Goal: Task Accomplishment & Management: Manage account settings

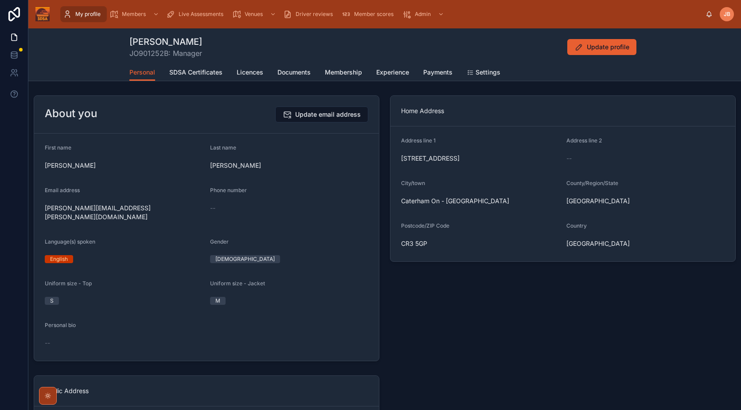
drag, startPoint x: 178, startPoint y: 80, endPoint x: 180, endPoint y: 73, distance: 7.0
click at [178, 80] on link "SDSA Certificates" at bounding box center [195, 73] width 53 height 18
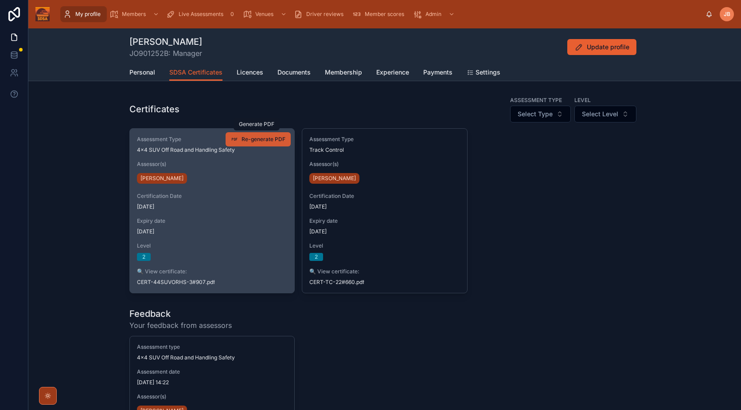
click at [261, 138] on span "Re-generate PDF" at bounding box center [264, 139] width 44 height 7
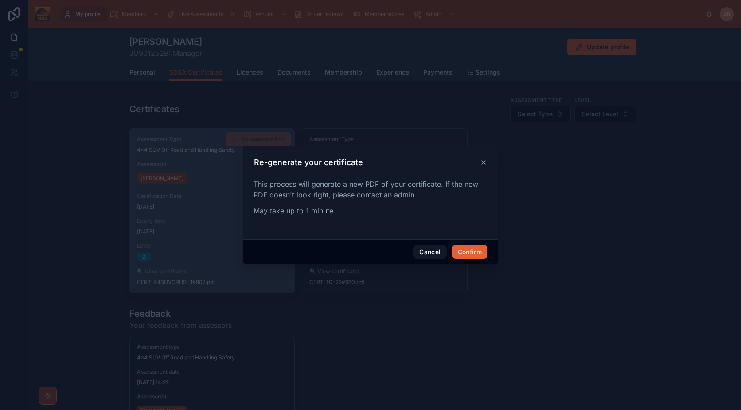
click at [479, 248] on button "Confirm" at bounding box center [469, 252] width 35 height 14
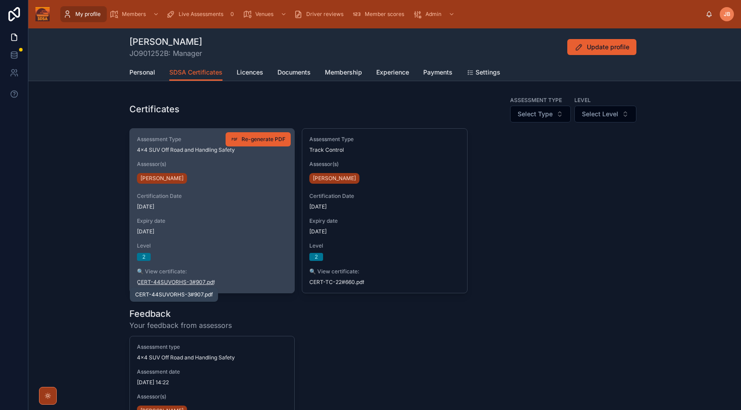
click at [180, 280] on span "CERT-44SUVORHS-3#907" at bounding box center [171, 281] width 69 height 7
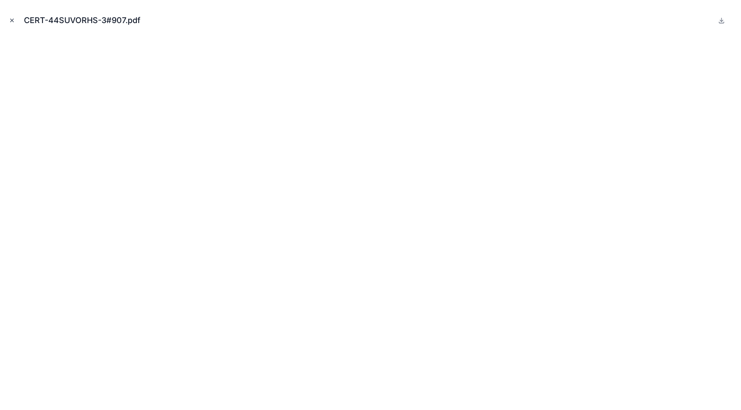
click at [11, 24] on button "Close modal" at bounding box center [12, 21] width 10 height 10
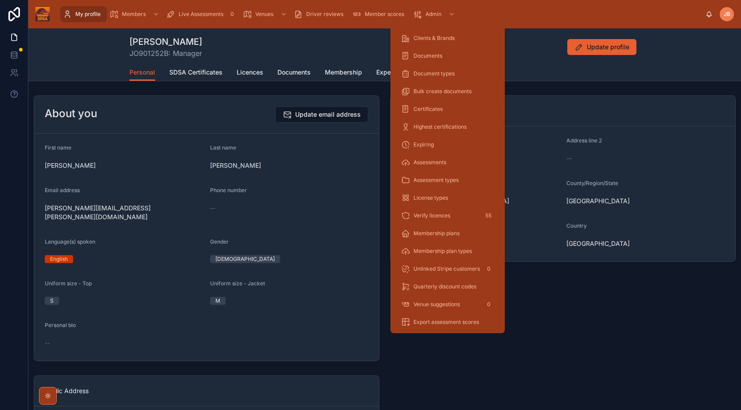
scroll to position [90, 0]
click at [432, 135] on link "Expiring" at bounding box center [448, 143] width 104 height 16
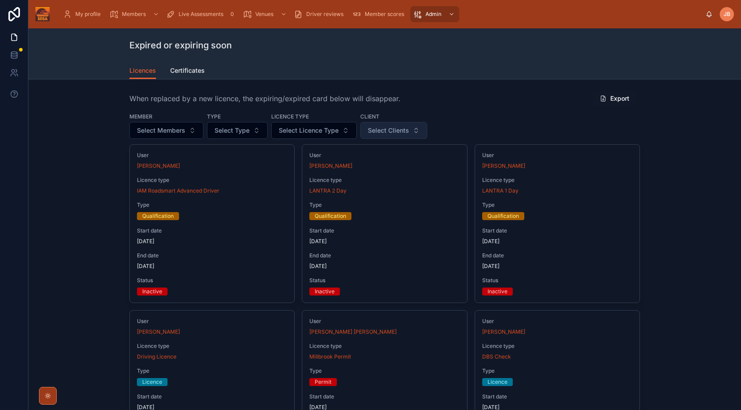
click at [400, 129] on span "Select Clients" at bounding box center [388, 130] width 41 height 9
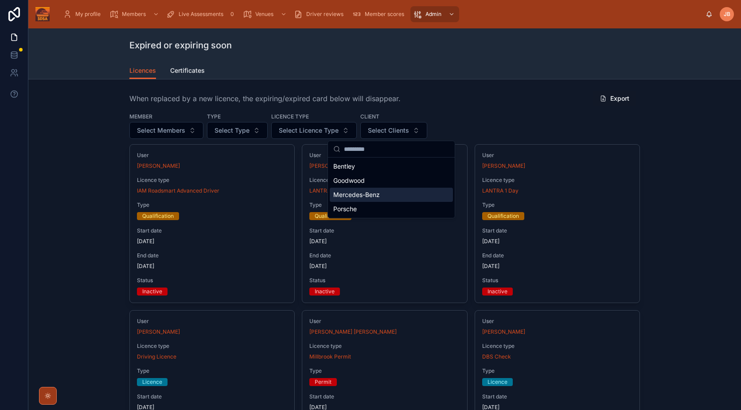
click at [372, 198] on span "Mercedes-Benz" at bounding box center [356, 194] width 47 height 9
